Goal: Information Seeking & Learning: Check status

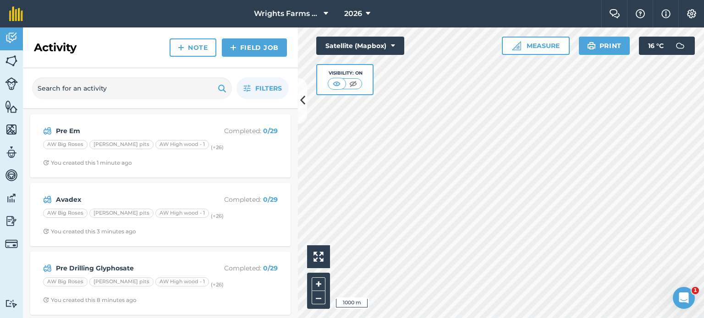
scroll to position [1, 0]
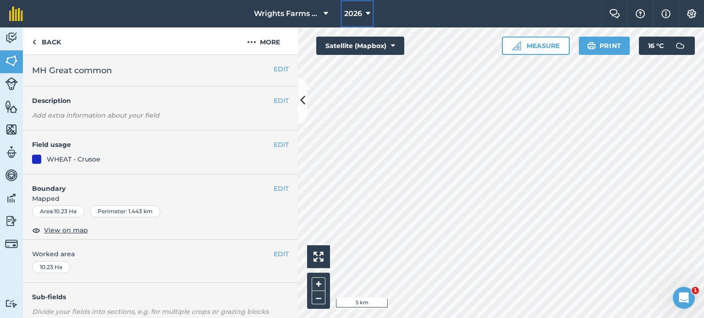
click at [351, 15] on span "2026" at bounding box center [353, 13] width 18 height 11
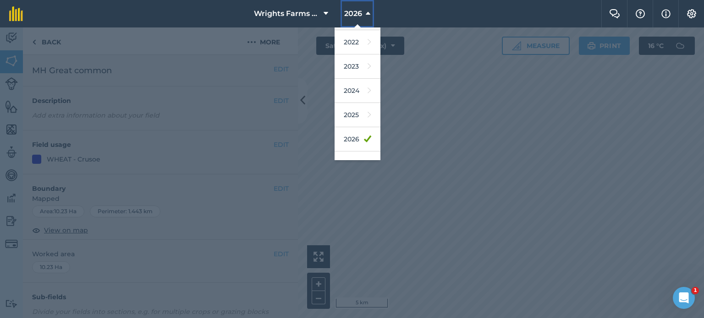
scroll to position [132, 0]
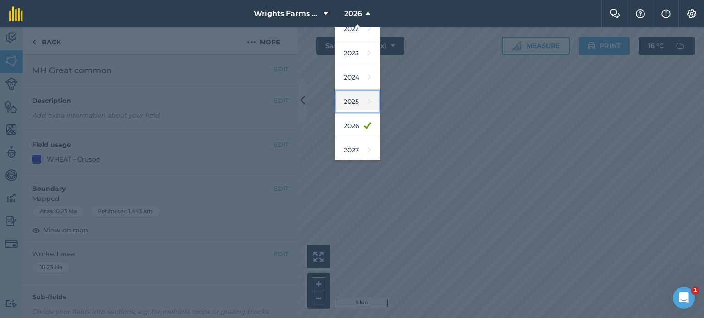
click at [358, 98] on link "2025" at bounding box center [357, 102] width 46 height 24
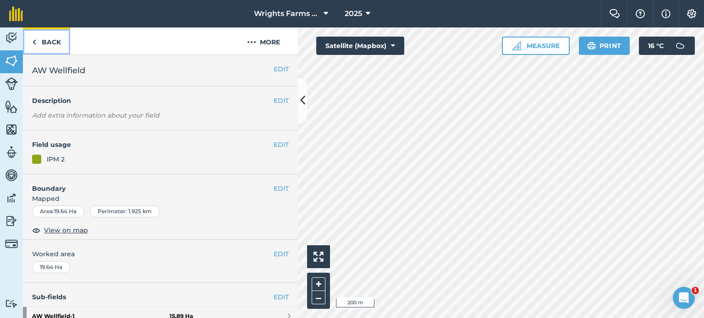
click at [53, 38] on link "Back" at bounding box center [46, 40] width 47 height 27
click at [53, 45] on link "Back" at bounding box center [46, 40] width 47 height 27
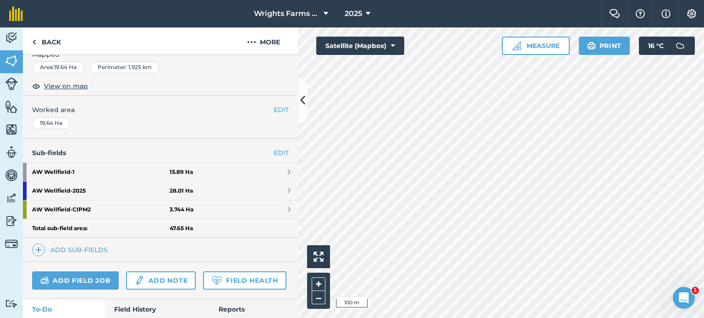
scroll to position [144, 0]
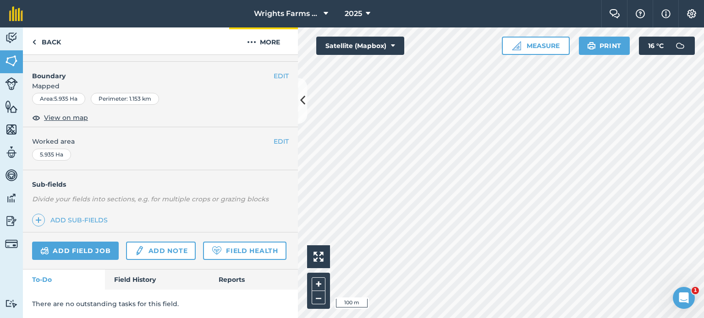
scroll to position [137, 0]
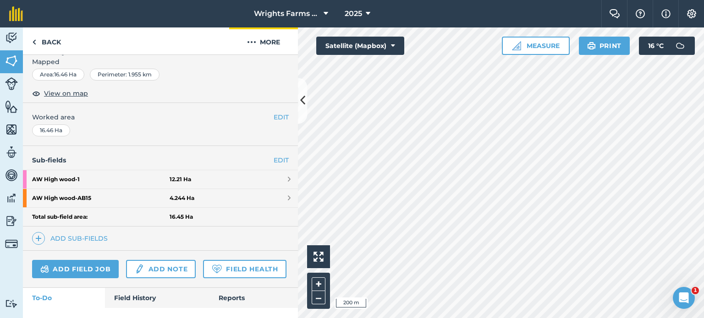
scroll to position [144, 0]
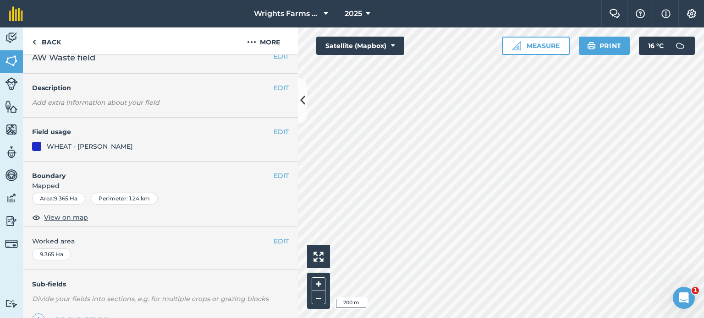
scroll to position [9, 0]
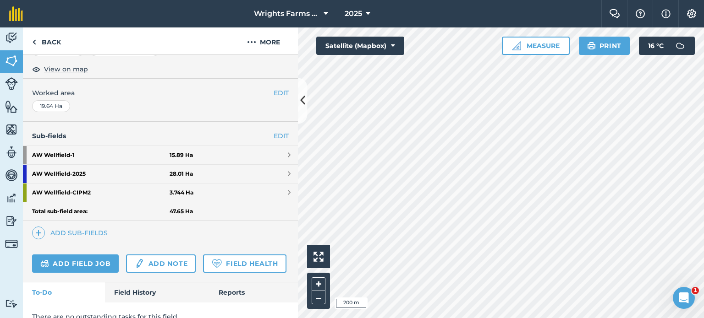
scroll to position [161, 0]
click at [277, 176] on link "AW Wellfield - 2025 28.01 Ha" at bounding box center [160, 174] width 275 height 18
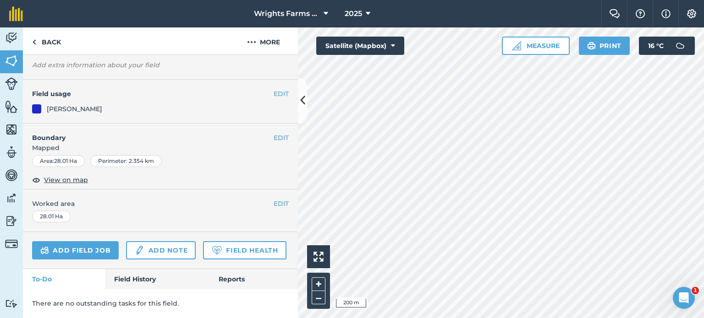
scroll to position [94, 0]
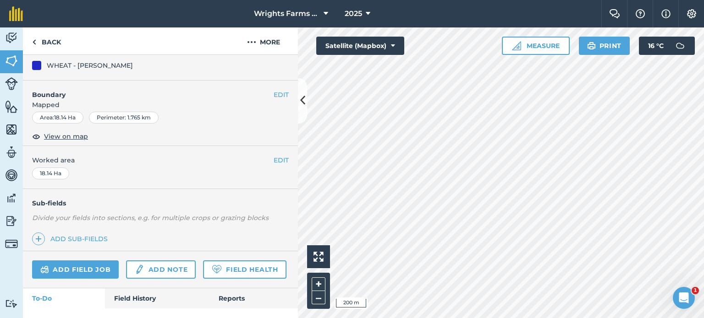
scroll to position [137, 0]
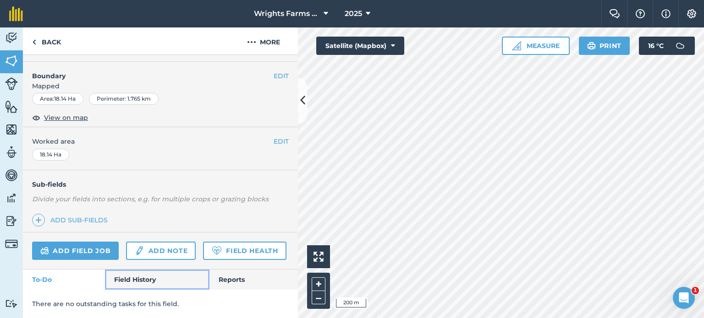
click at [144, 282] on link "Field History" at bounding box center [157, 280] width 104 height 20
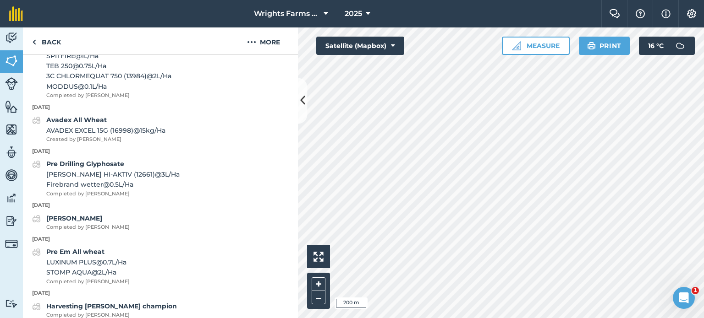
scroll to position [670, 0]
